Goal: Information Seeking & Learning: Learn about a topic

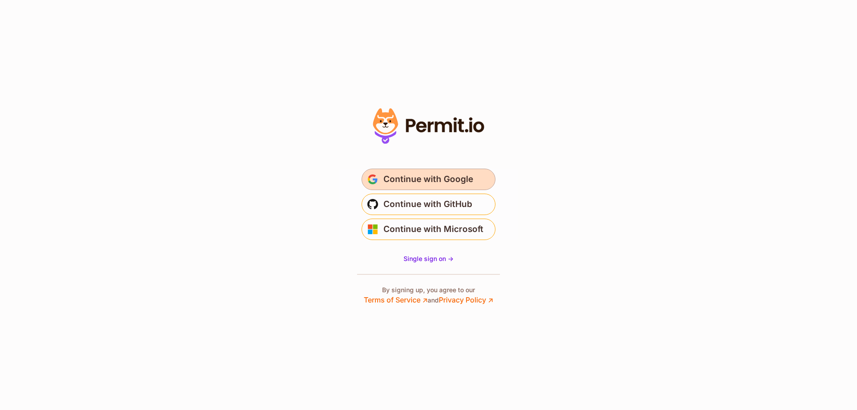
click at [479, 178] on button "Continue with Google" at bounding box center [428, 179] width 134 height 21
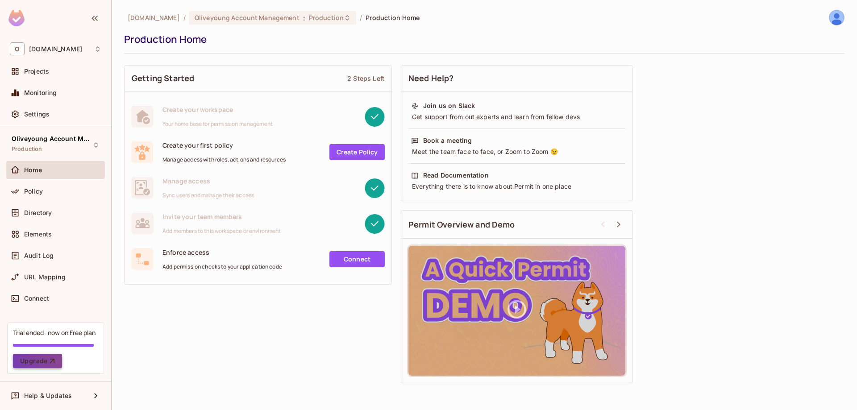
click at [56, 361] on icon "button" at bounding box center [52, 360] width 9 height 9
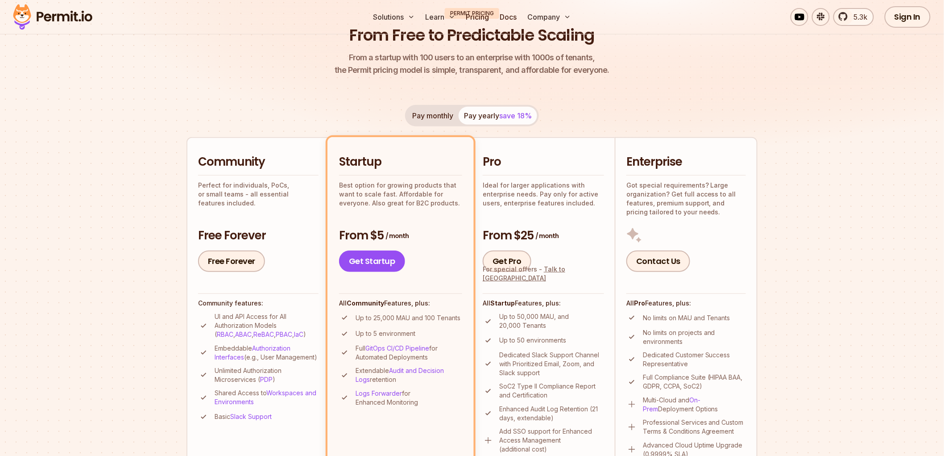
scroll to position [248, 0]
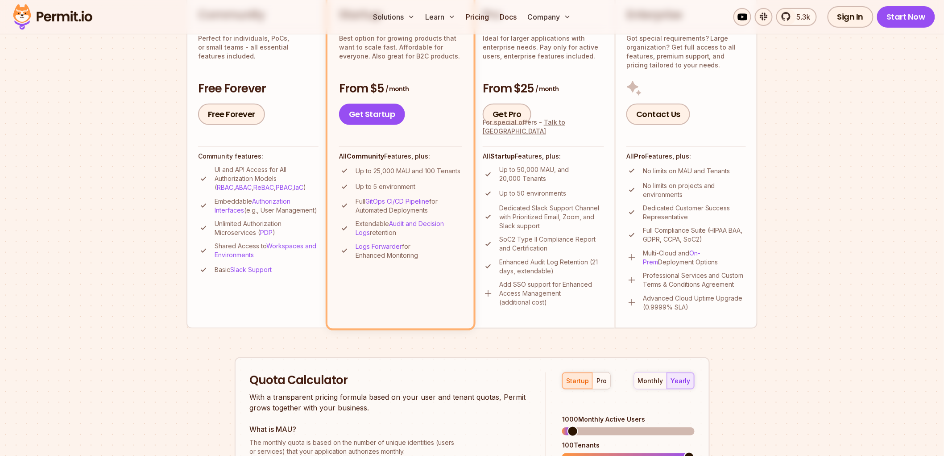
drag, startPoint x: 783, startPoint y: 206, endPoint x: 784, endPoint y: 86, distance: 119.6
